Goal: Navigation & Orientation: Find specific page/section

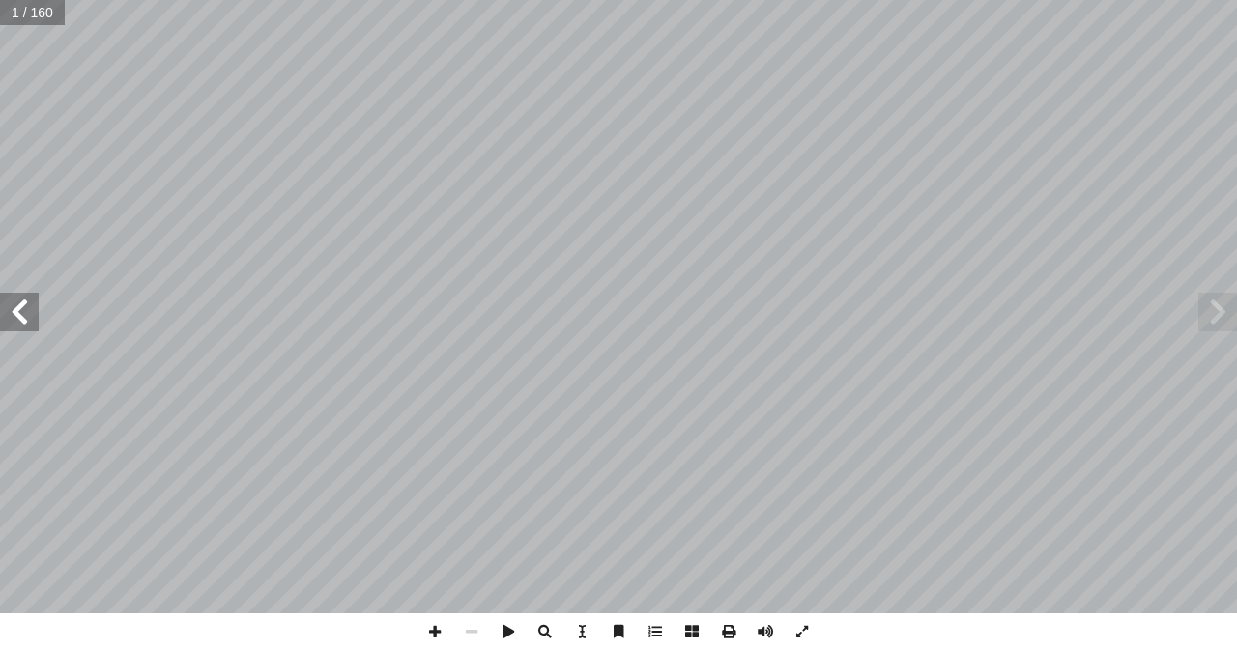
click at [22, 319] on span at bounding box center [19, 312] width 39 height 39
click at [27, 328] on span at bounding box center [19, 312] width 39 height 39
click at [15, 313] on span at bounding box center [19, 312] width 39 height 39
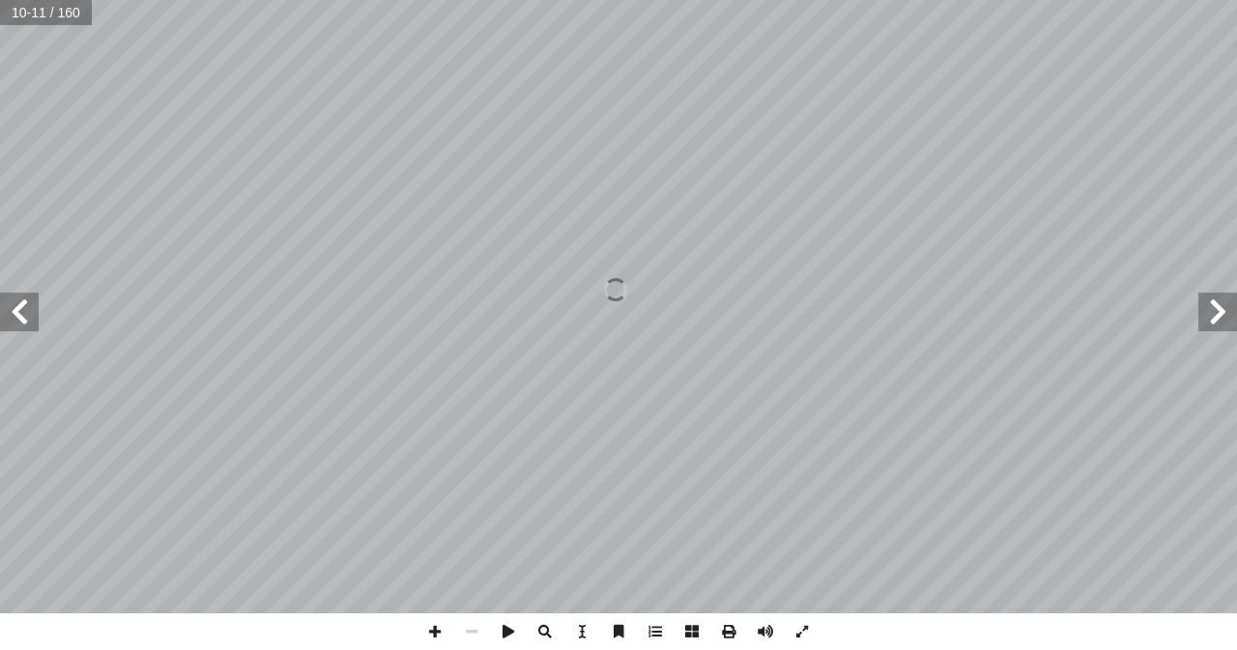
click at [24, 330] on span at bounding box center [19, 312] width 39 height 39
